Goal: Transaction & Acquisition: Subscribe to service/newsletter

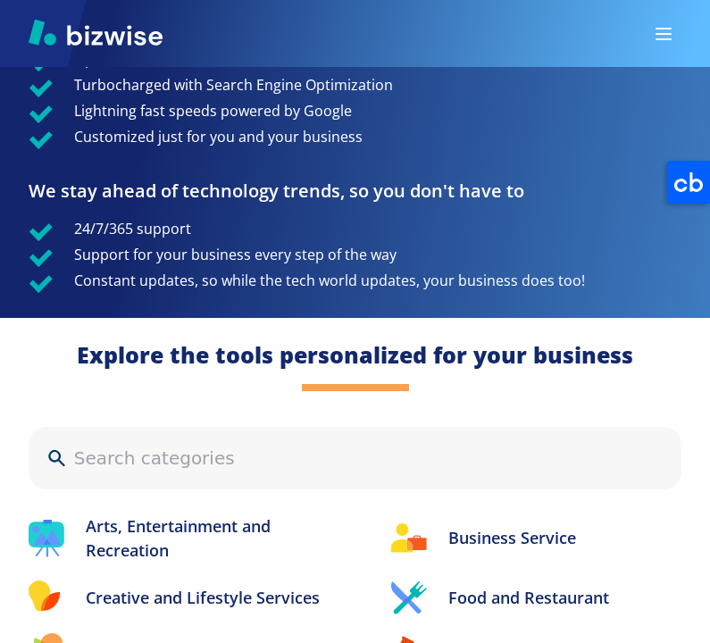
scroll to position [1899, 0]
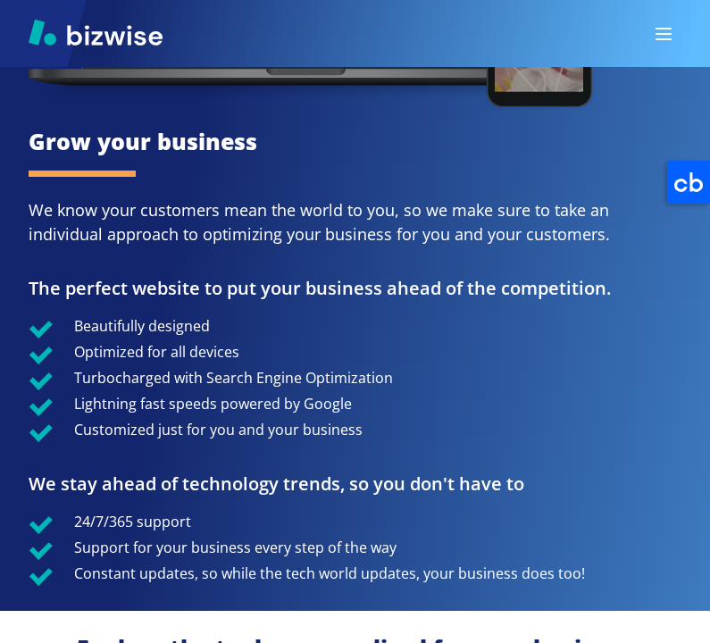
click at [646, 65] on div at bounding box center [355, 33] width 710 height 67
click at [652, 41] on button "button" at bounding box center [664, 34] width 36 height 36
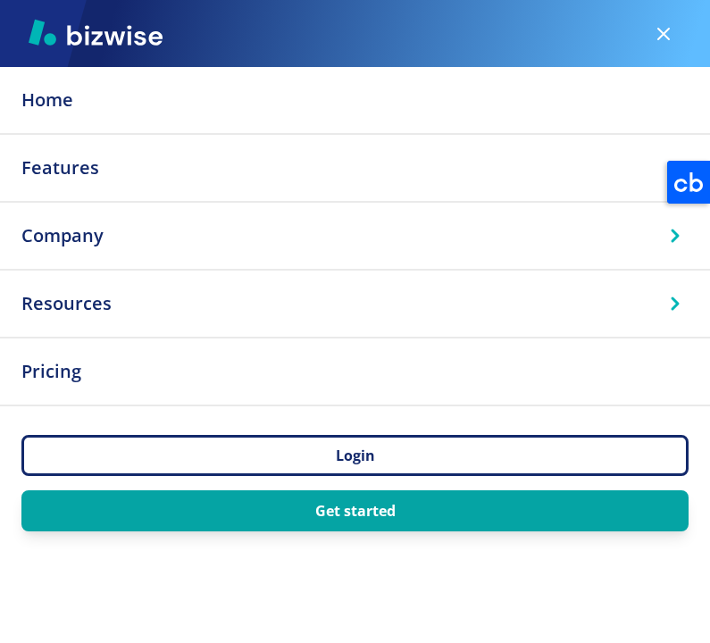
click at [192, 247] on p "Company" at bounding box center [354, 236] width 667 height 38
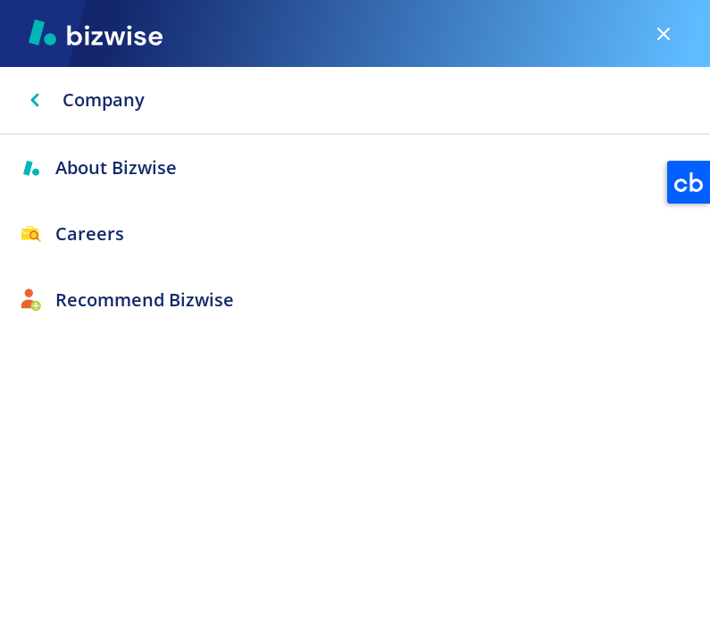
click at [80, 79] on div "Company" at bounding box center [355, 100] width 710 height 66
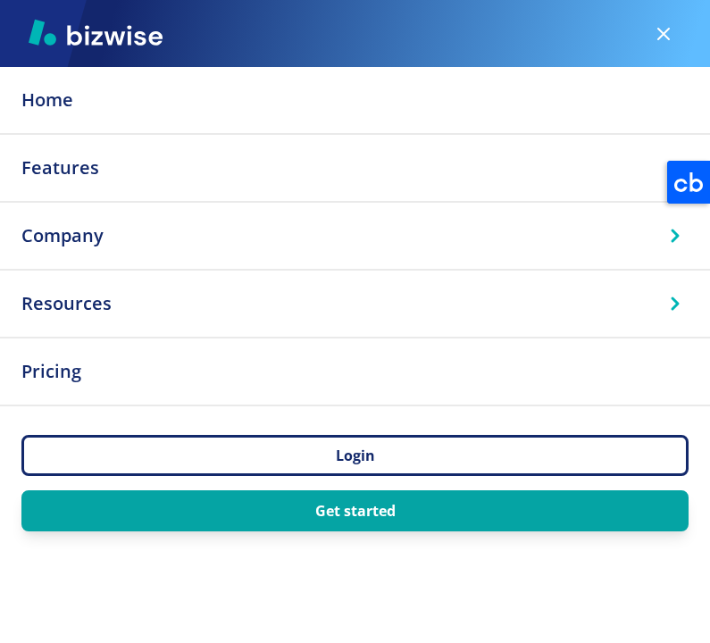
click at [111, 180] on p "Features" at bounding box center [354, 168] width 667 height 38
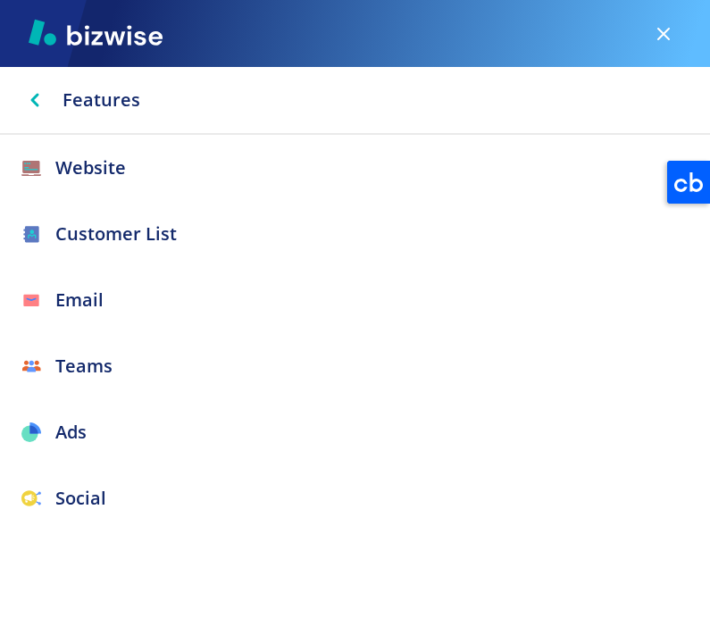
click at [106, 194] on link "Website" at bounding box center [355, 168] width 710 height 66
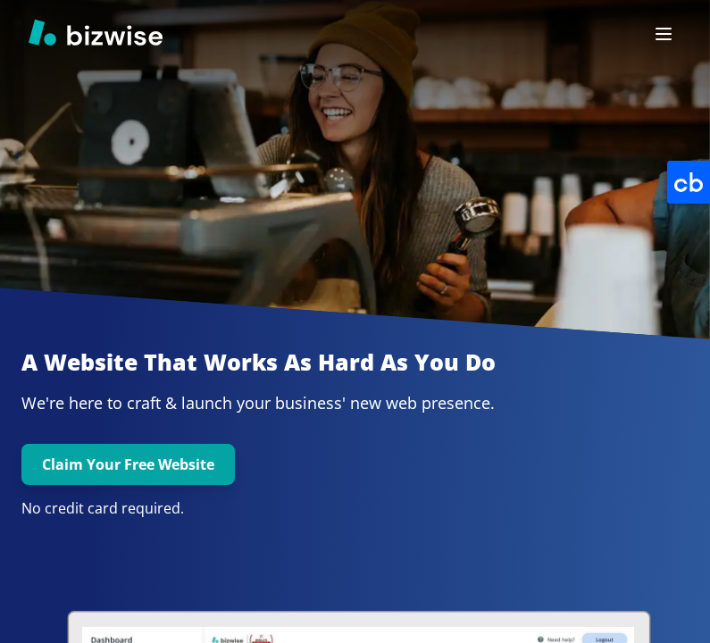
click at [76, 36] on img at bounding box center [96, 32] width 134 height 27
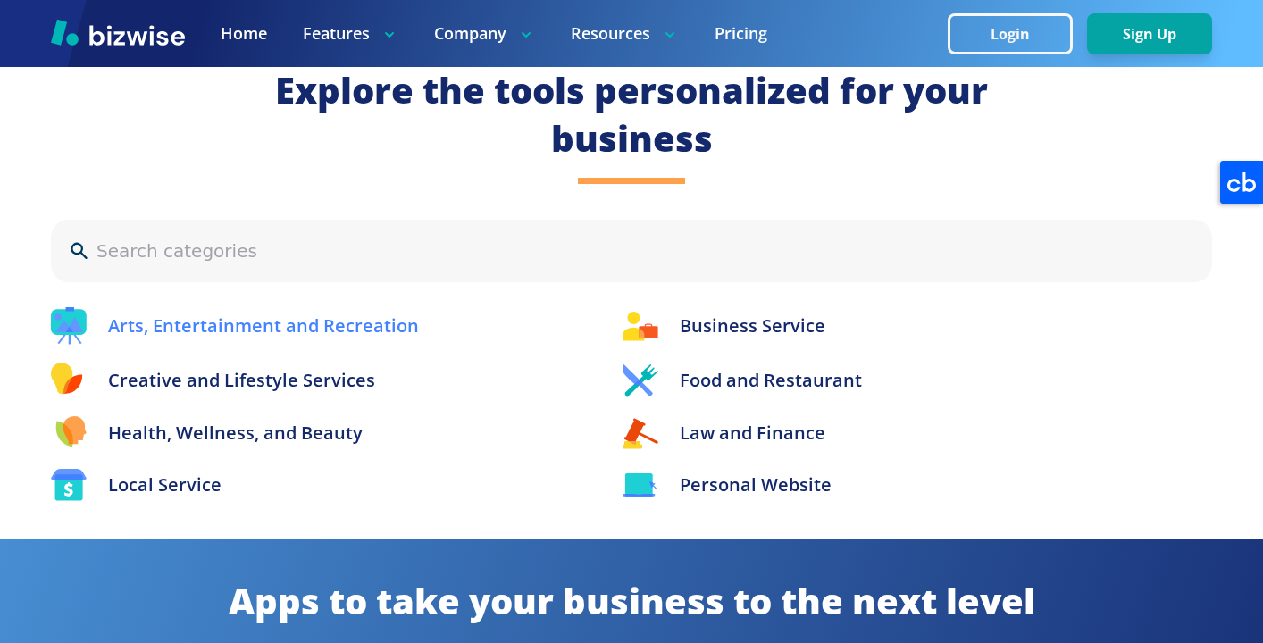
click at [332, 322] on p "Arts, Entertainment and Recreation" at bounding box center [263, 326] width 311 height 27
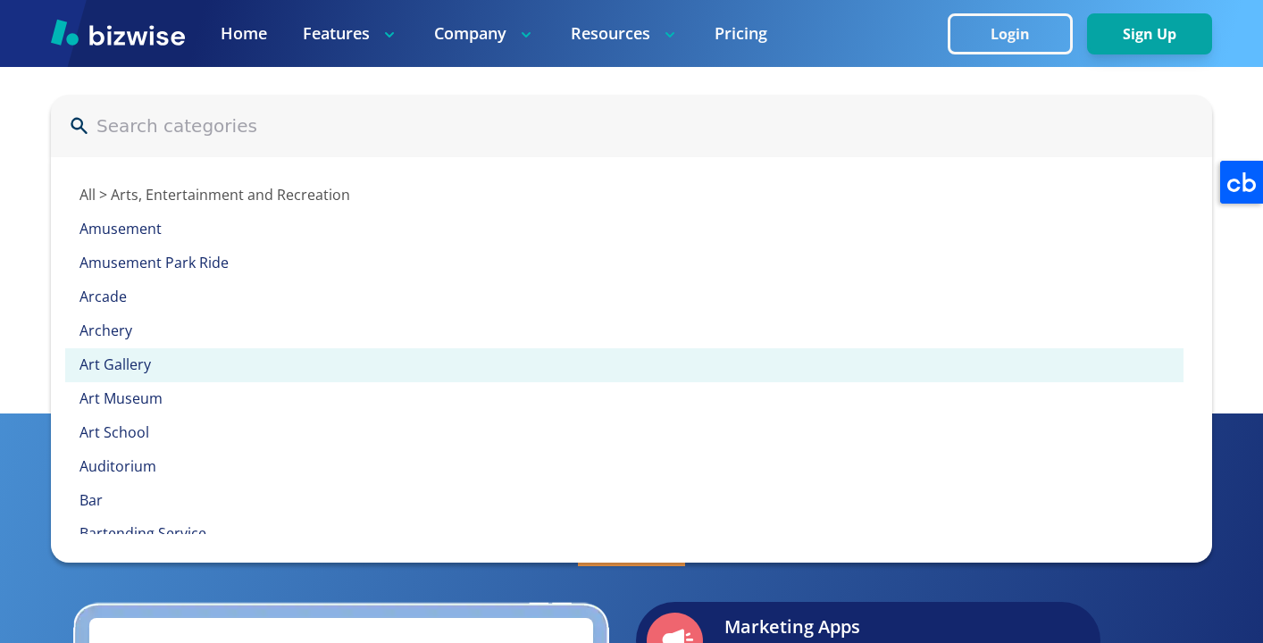
scroll to position [2042, 0]
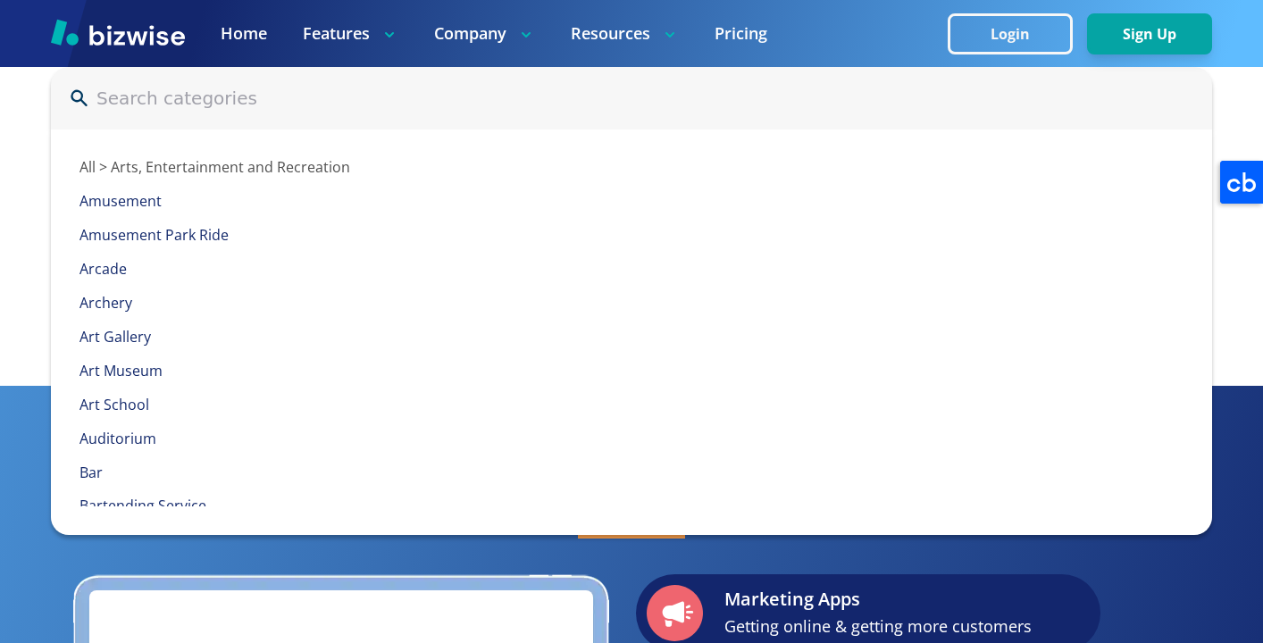
click at [40, 283] on div "Explore the tools personalized for your business All > Arts, Entertainment and …" at bounding box center [631, 130] width 1263 height 511
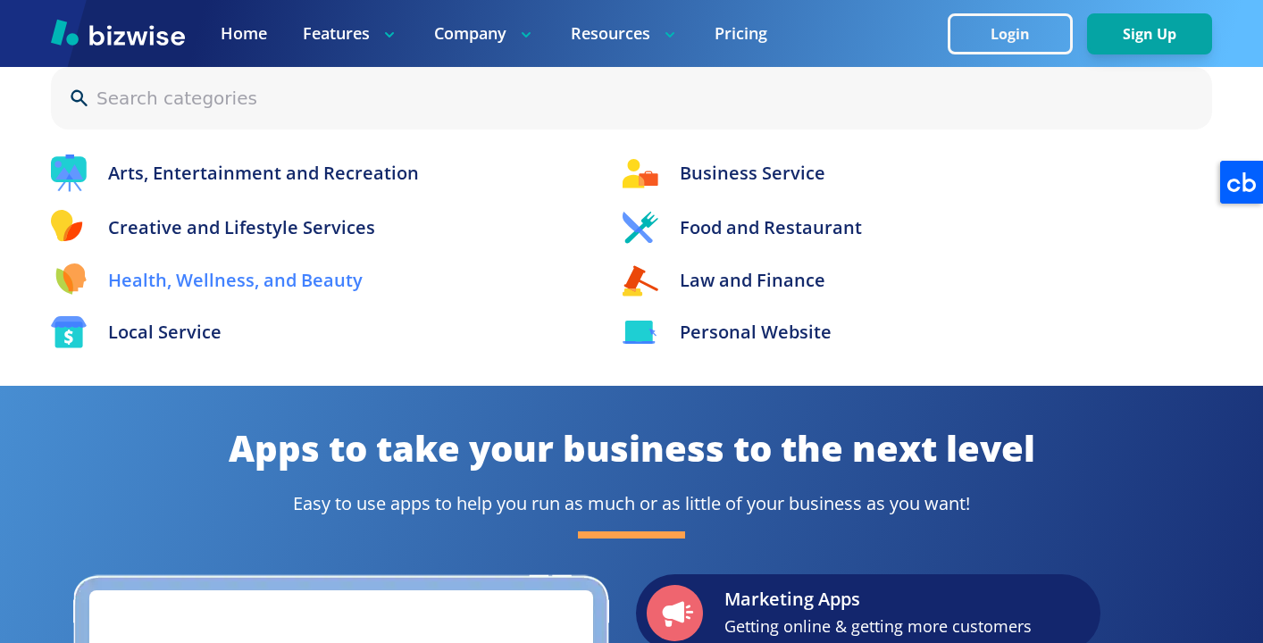
click at [169, 264] on div "Health, Wellness, and Beauty" at bounding box center [319, 281] width 536 height 35
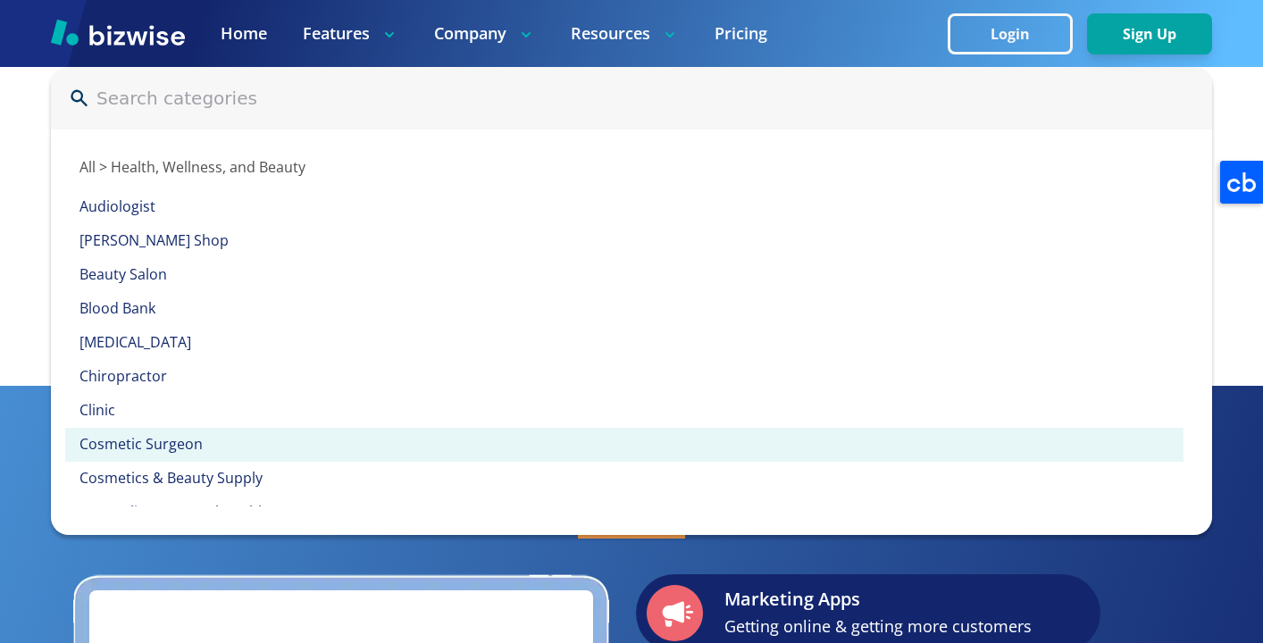
scroll to position [872, 0]
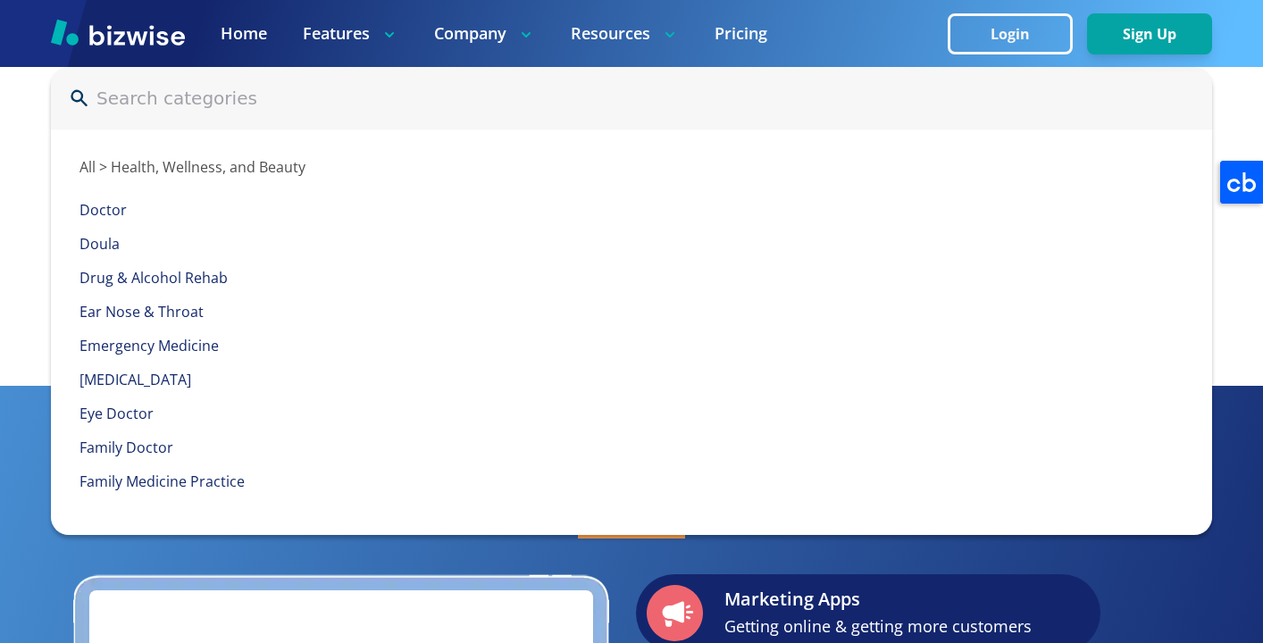
click at [39, 326] on div "Explore the tools personalized for your business All > Health, Wellness, and Be…" at bounding box center [631, 130] width 1263 height 511
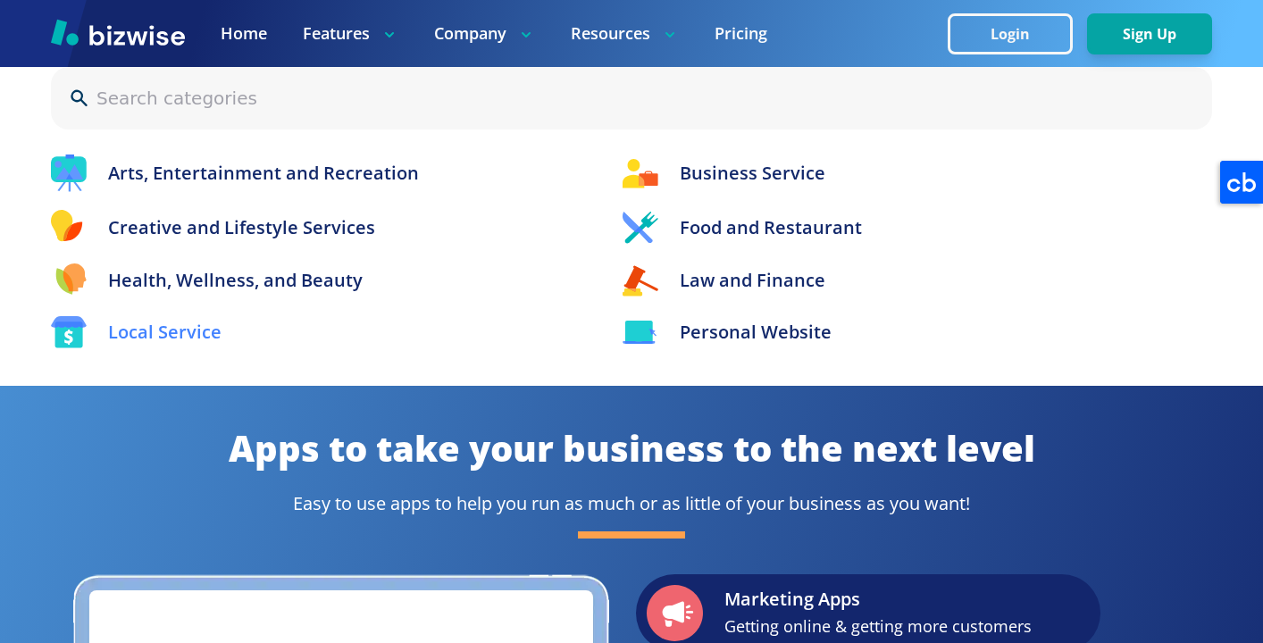
click at [154, 332] on p "Local Service" at bounding box center [164, 332] width 113 height 27
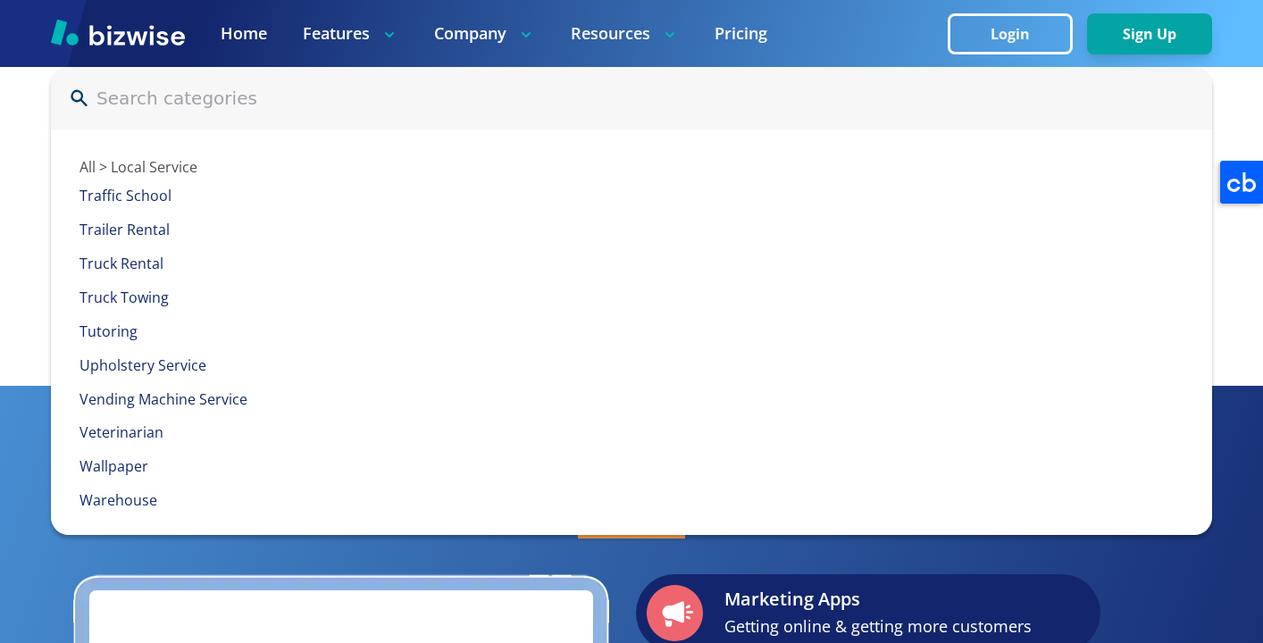
scroll to position [5913, 0]
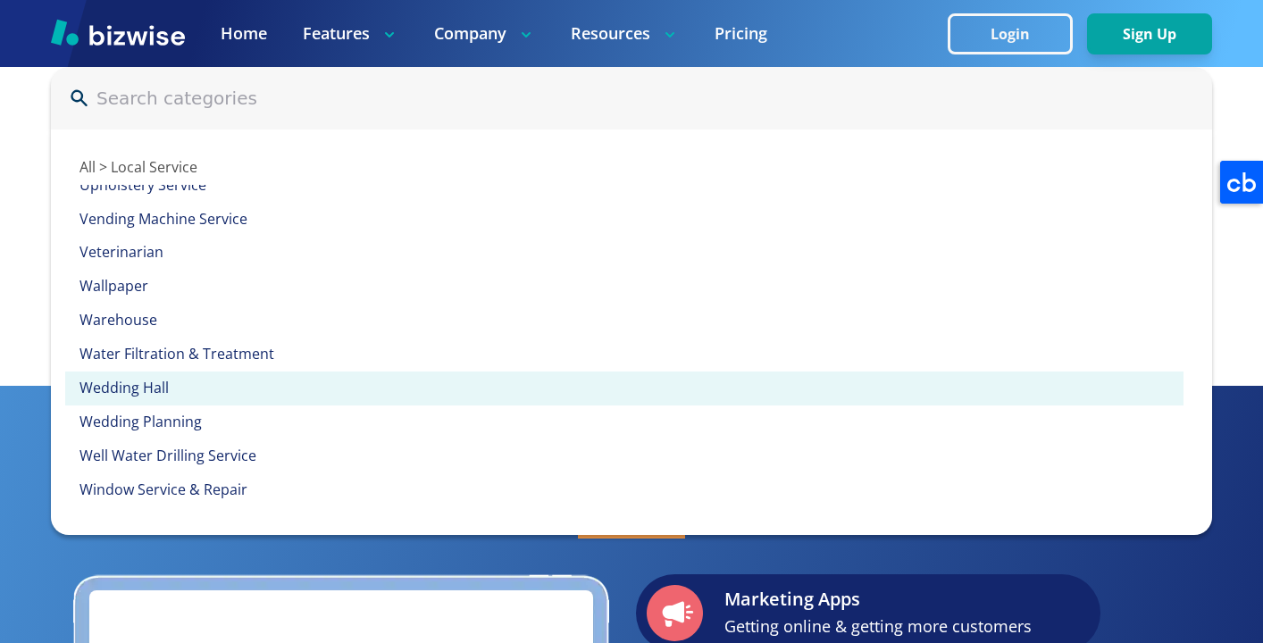
click at [192, 400] on div "Wedding Hall" at bounding box center [625, 389] width 1120 height 34
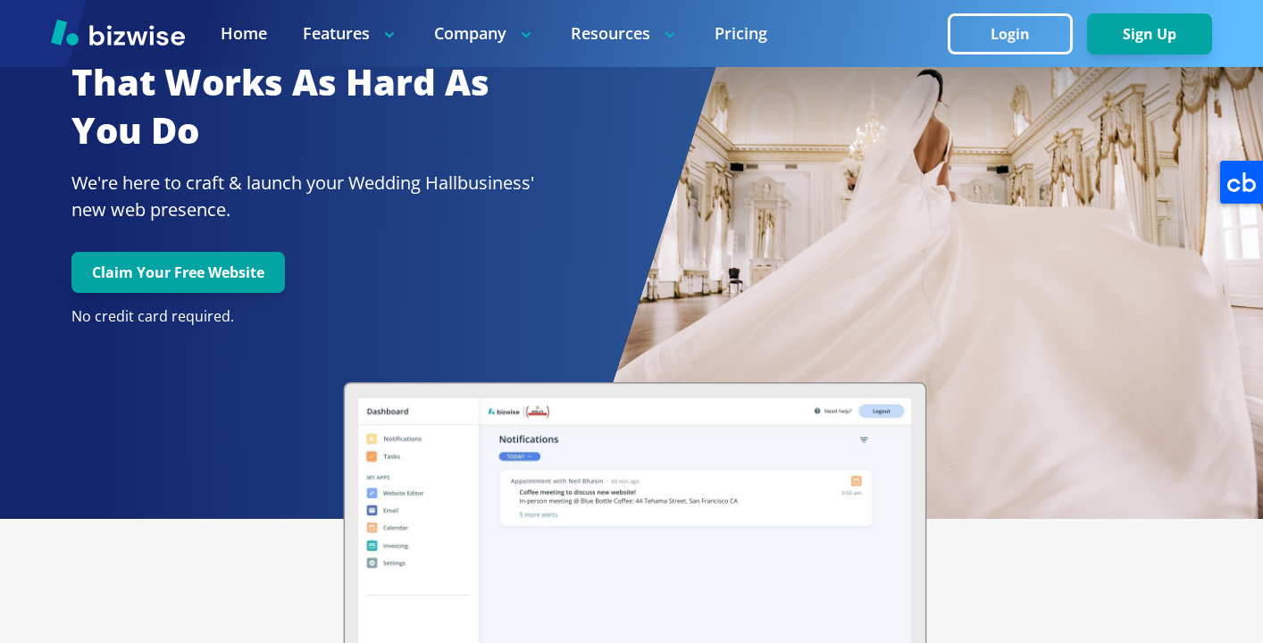
scroll to position [50, 0]
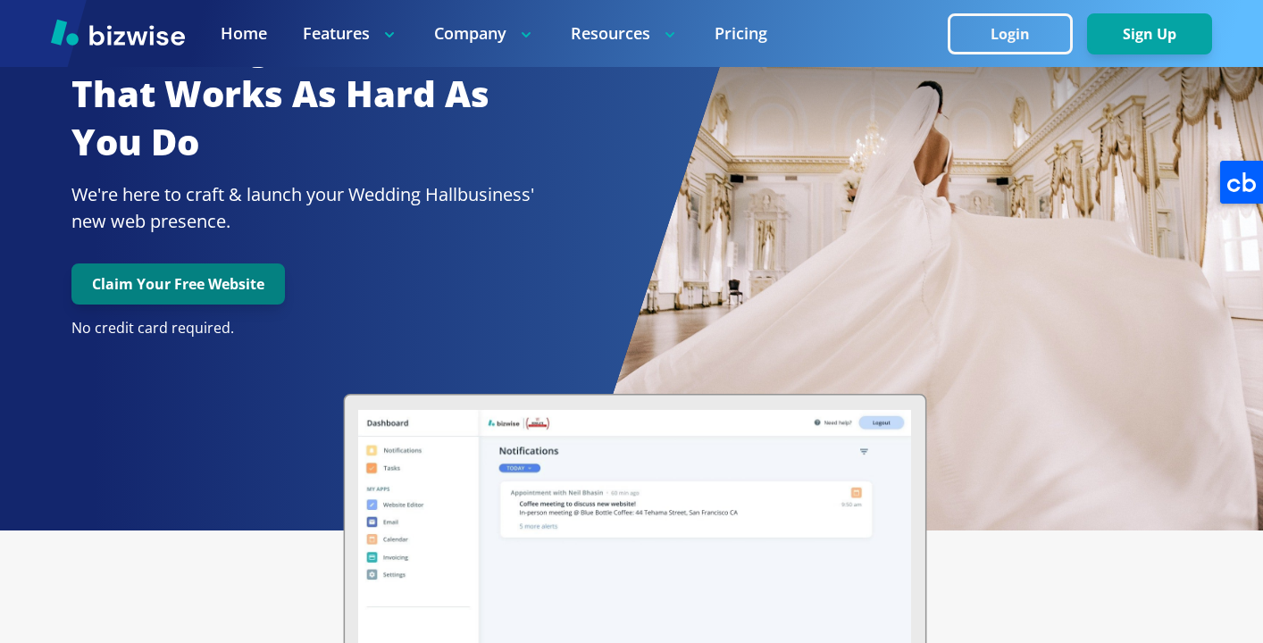
click at [259, 286] on button "Claim Your Free Website" at bounding box center [178, 284] width 214 height 41
